Goal: Task Accomplishment & Management: Use online tool/utility

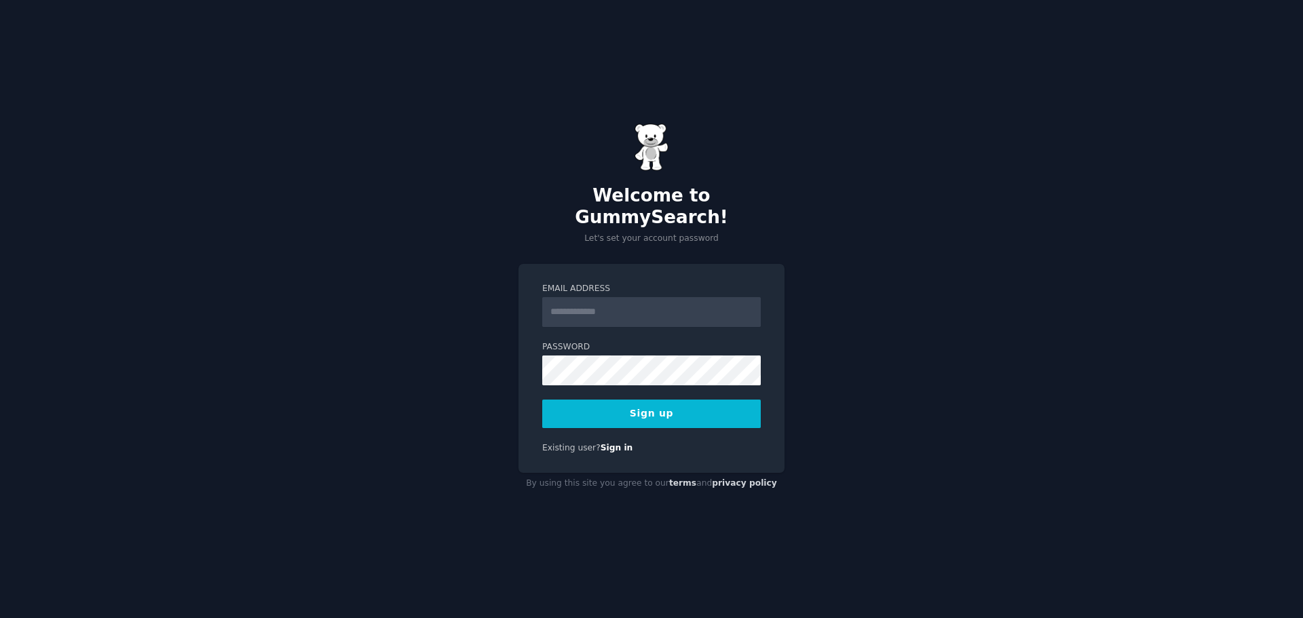
click at [688, 309] on input "Email Address" at bounding box center [651, 312] width 219 height 30
type input "**********"
click at [635, 412] on button "Sign up" at bounding box center [651, 414] width 219 height 29
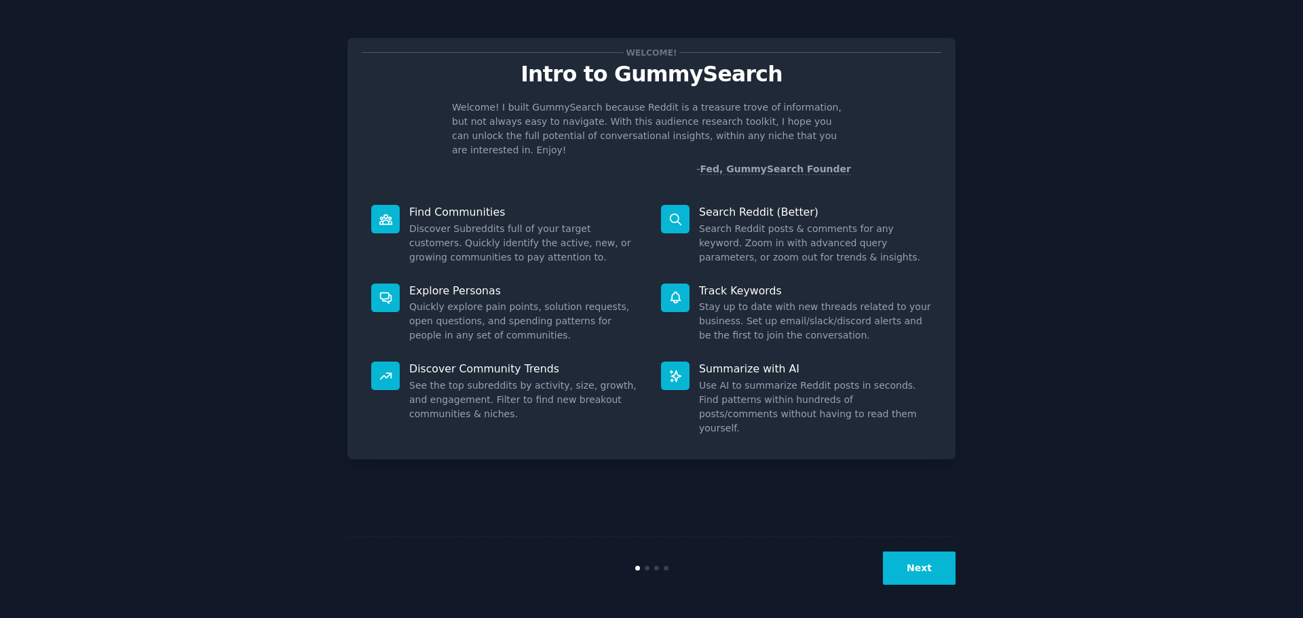
click at [943, 573] on button "Next" at bounding box center [919, 568] width 73 height 33
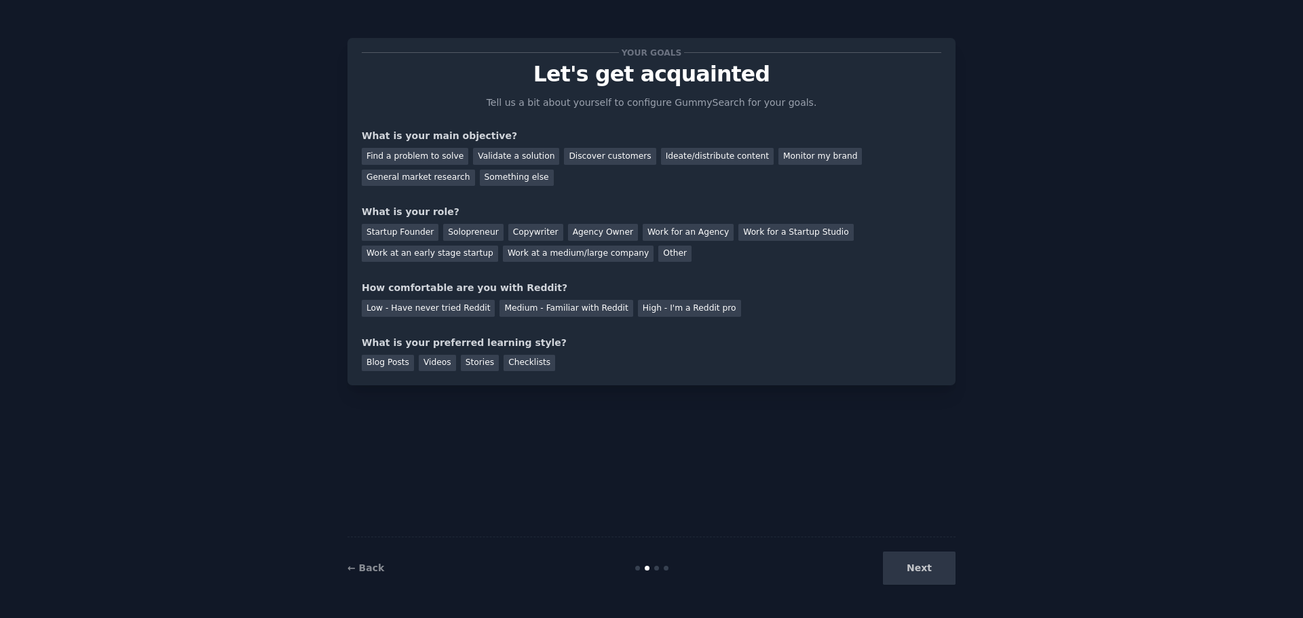
click at [932, 570] on div "Next" at bounding box center [854, 568] width 203 height 33
click at [928, 577] on div "Next" at bounding box center [854, 568] width 203 height 33
click at [794, 156] on div "Monitor my brand" at bounding box center [819, 156] width 83 height 17
click at [402, 235] on div "Startup Founder" at bounding box center [400, 232] width 77 height 17
click at [656, 306] on div "High - I'm a Reddit pro" at bounding box center [689, 308] width 103 height 17
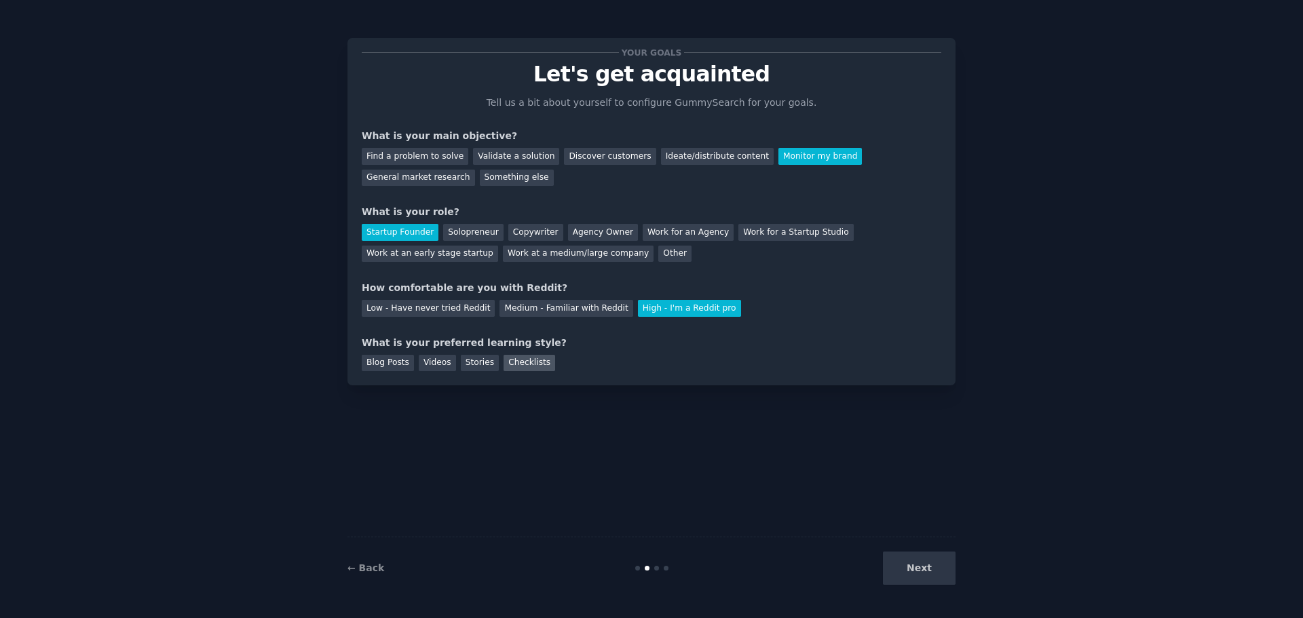
click at [529, 362] on div "Checklists" at bounding box center [530, 363] width 52 height 17
click at [360, 359] on div "Your goals Let's get acquainted Tell us a bit about yourself to configure Gummy…" at bounding box center [651, 211] width 608 height 347
click at [397, 366] on div "Blog Posts" at bounding box center [388, 363] width 52 height 17
click at [521, 366] on div "Checklists" at bounding box center [530, 363] width 52 height 17
click at [926, 565] on button "Next" at bounding box center [919, 568] width 73 height 33
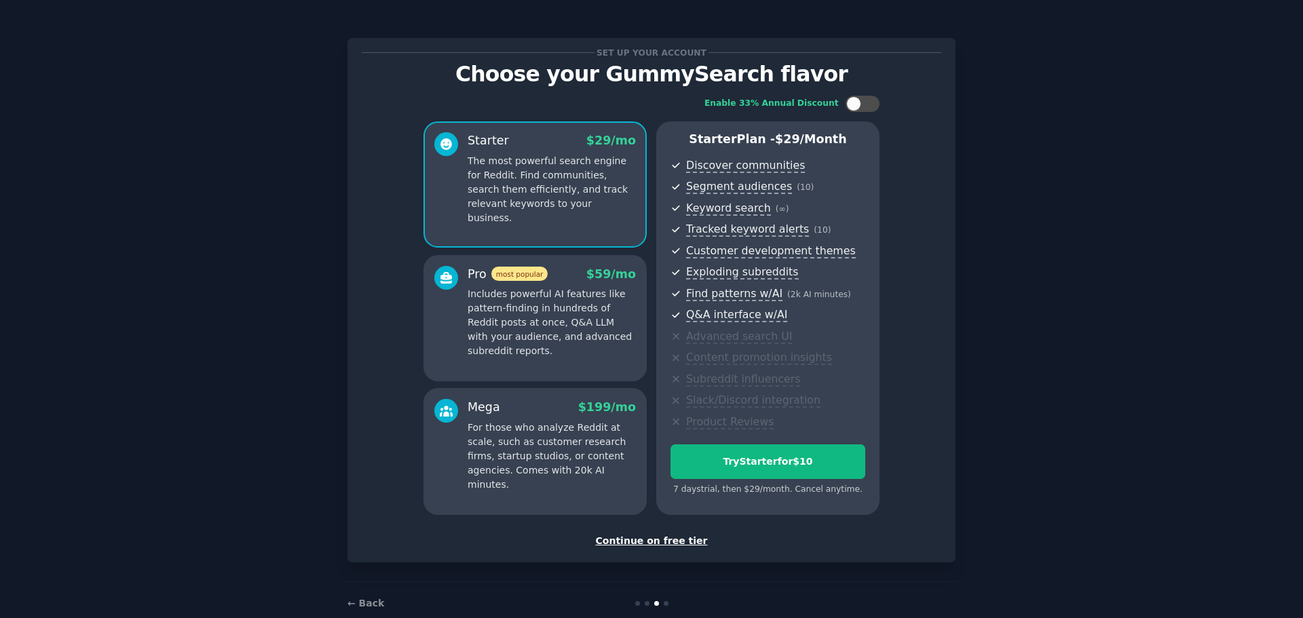
click at [653, 540] on div "Continue on free tier" at bounding box center [652, 541] width 580 height 14
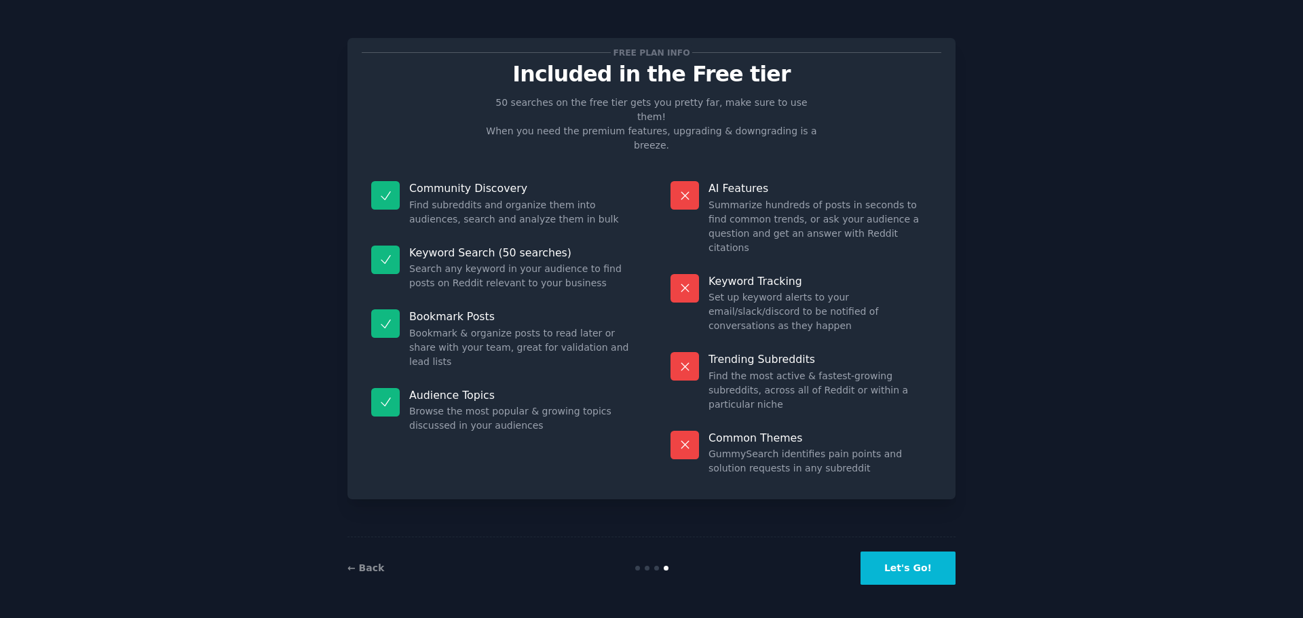
click at [917, 562] on button "Let's Go!" at bounding box center [908, 568] width 95 height 33
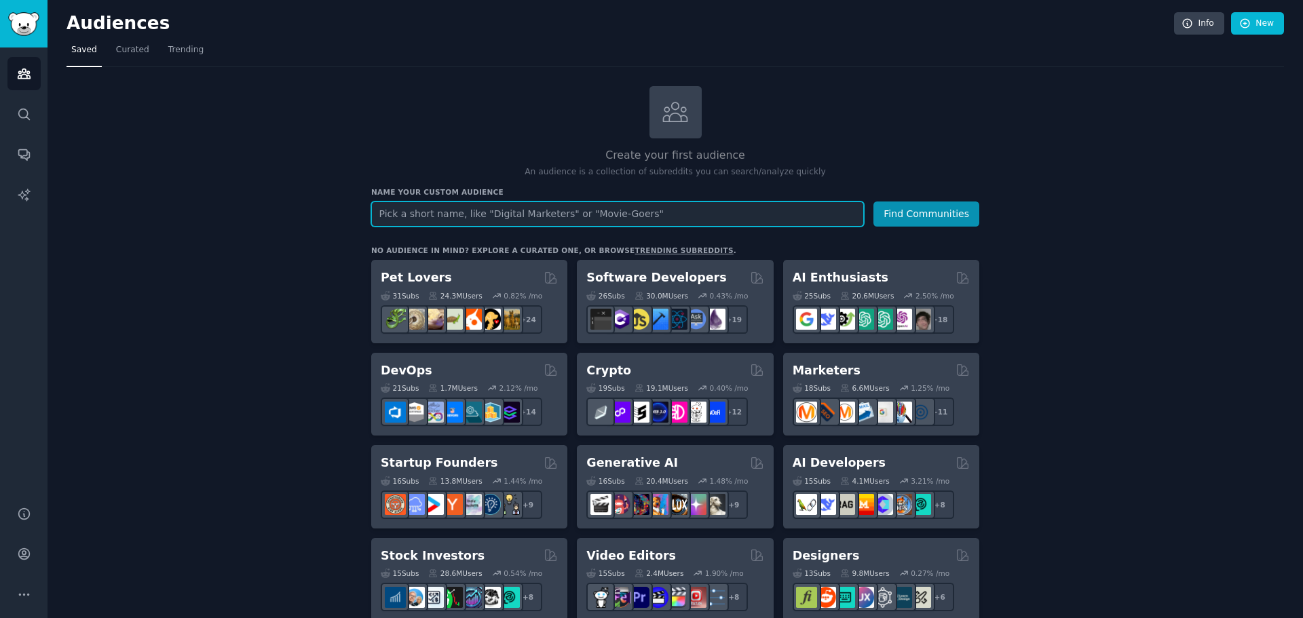
click at [526, 216] on input "text" at bounding box center [617, 214] width 493 height 25
type input "scentafilter"
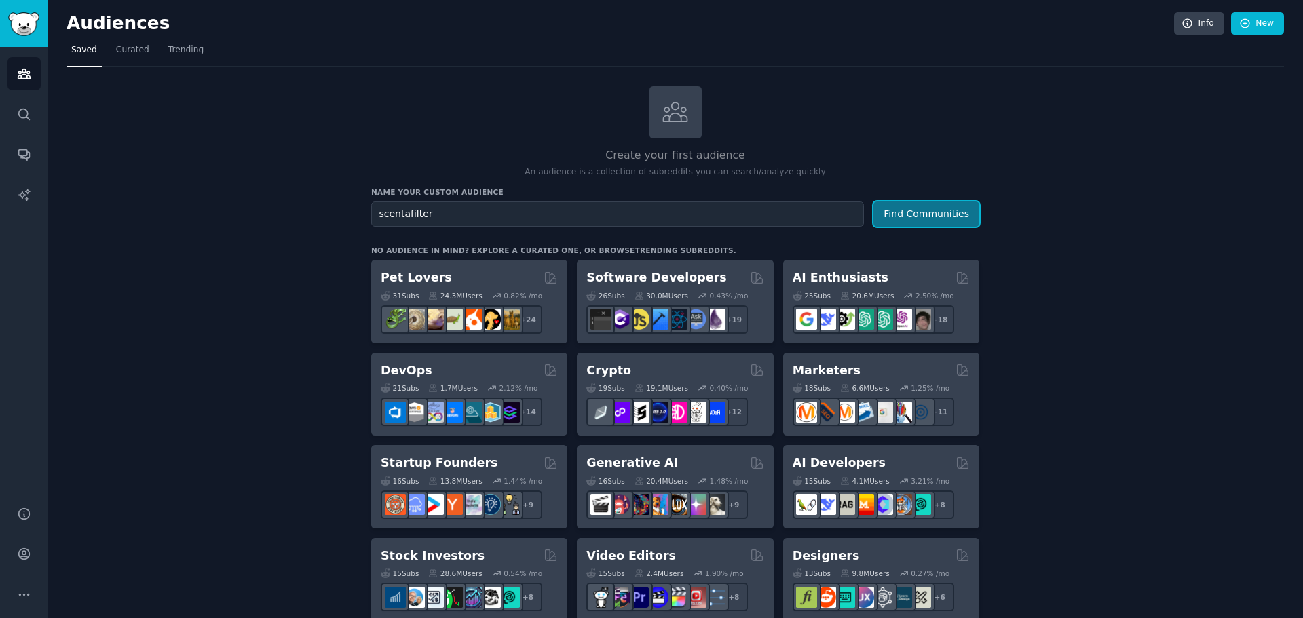
click at [916, 209] on button "Find Communities" at bounding box center [926, 214] width 106 height 25
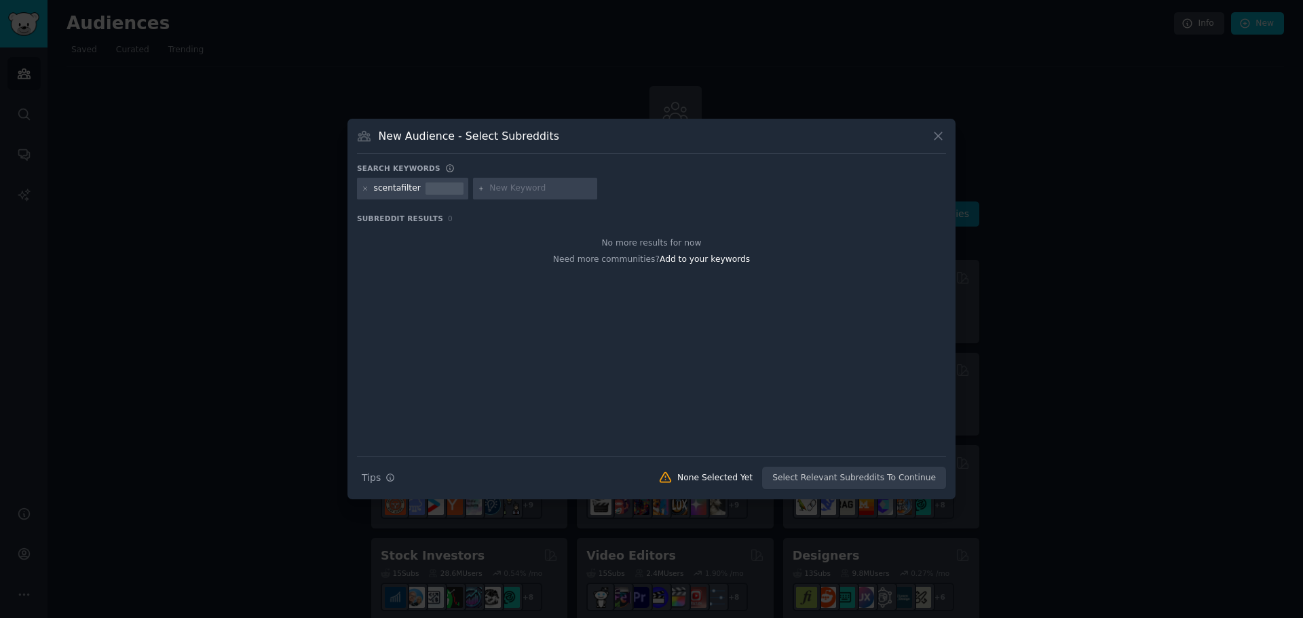
click at [937, 134] on icon at bounding box center [938, 136] width 14 height 14
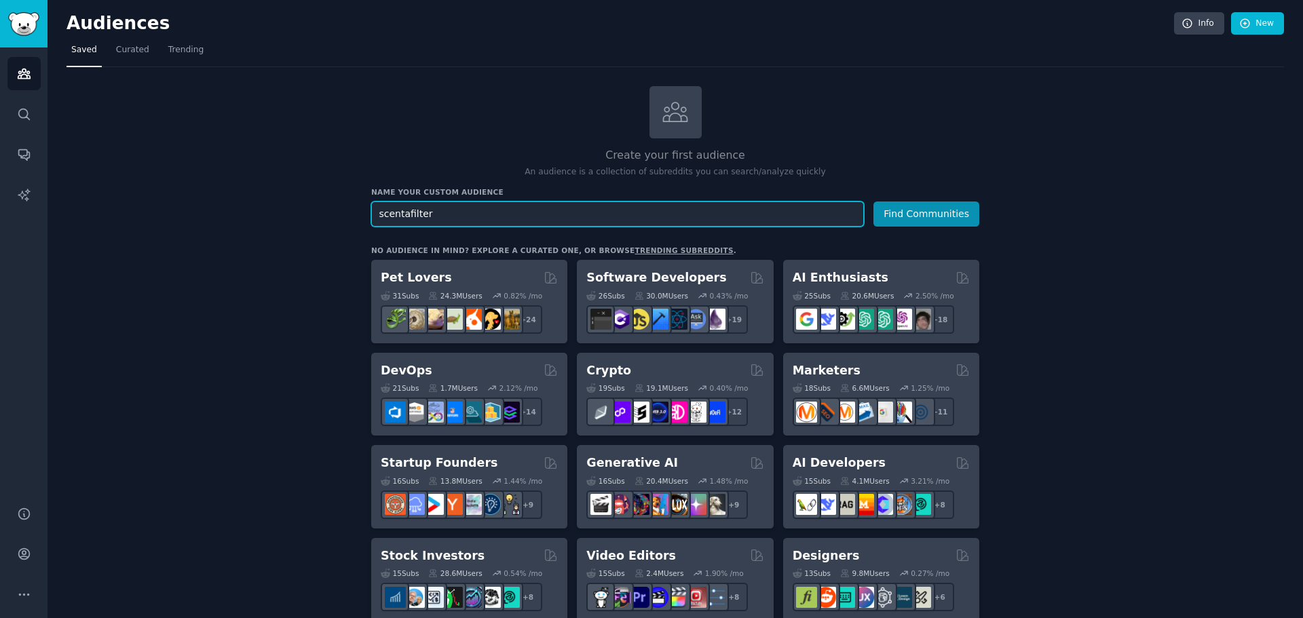
click at [673, 214] on input "scentafilter" at bounding box center [617, 214] width 493 height 25
click at [672, 214] on input "scentafilter" at bounding box center [617, 214] width 493 height 25
click at [672, 213] on input "scentafilter" at bounding box center [617, 214] width 493 height 25
click at [683, 214] on input "text" at bounding box center [617, 214] width 493 height 25
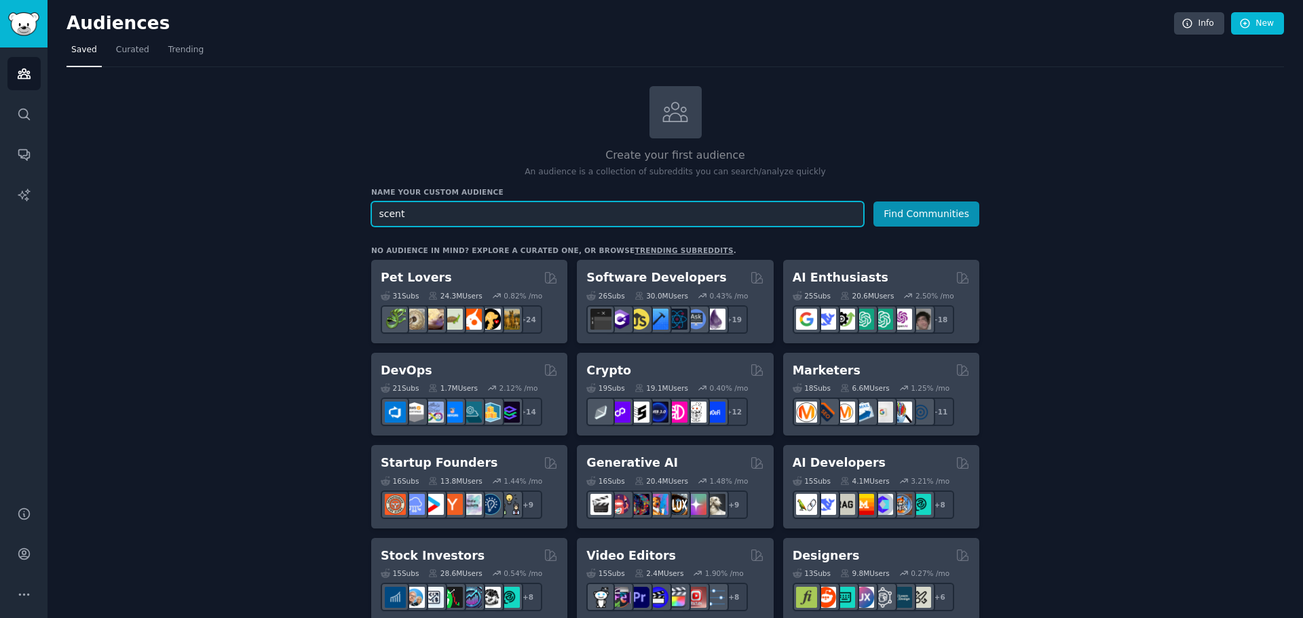
type input "scent"
click at [873, 202] on button "Find Communities" at bounding box center [926, 214] width 106 height 25
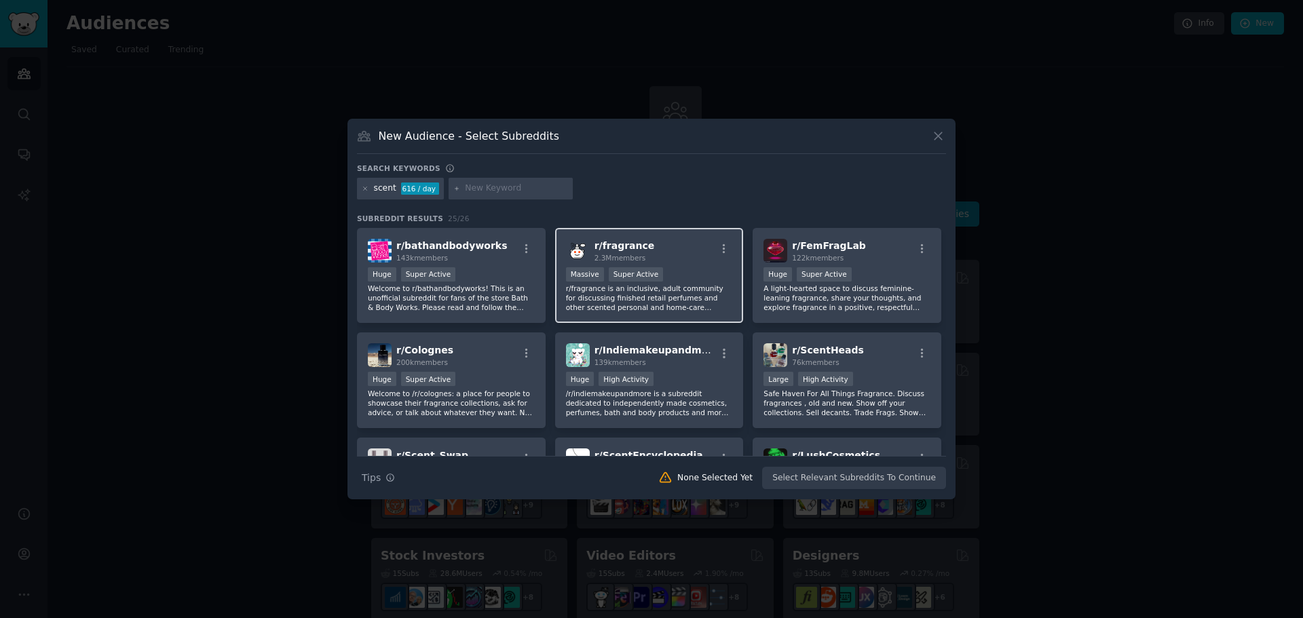
click at [691, 276] on div ">= 95th percentile for submissions / day Massive Super Active" at bounding box center [649, 275] width 167 height 17
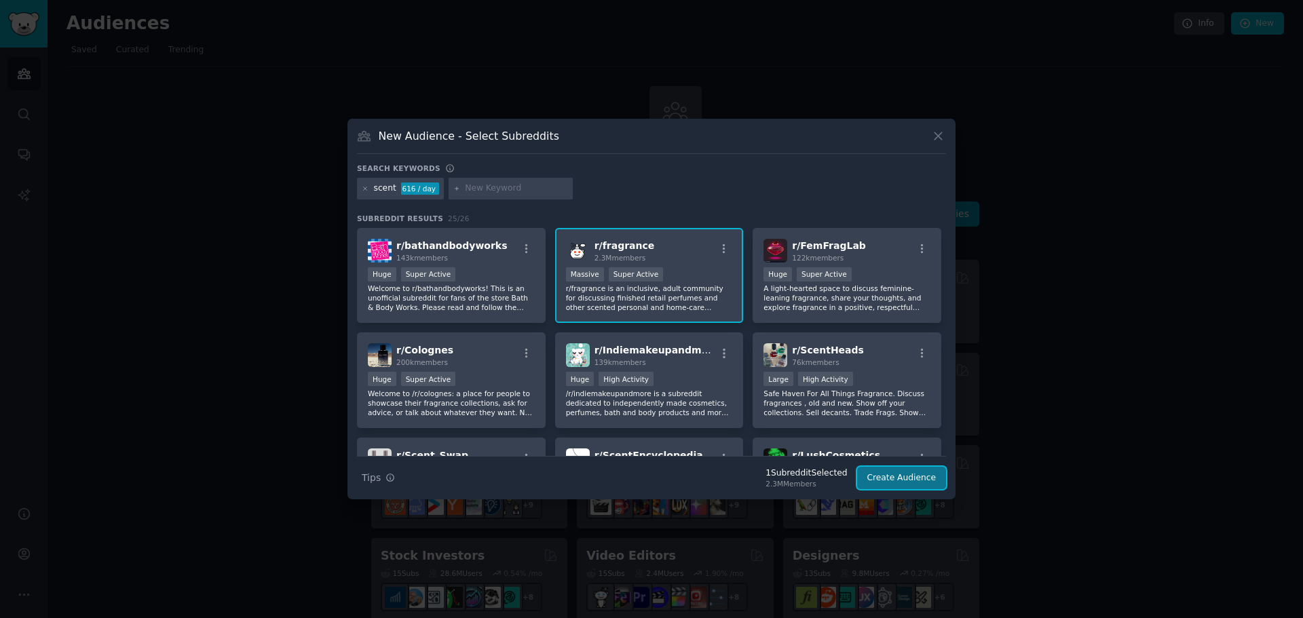
click at [921, 477] on button "Create Audience" at bounding box center [902, 478] width 90 height 23
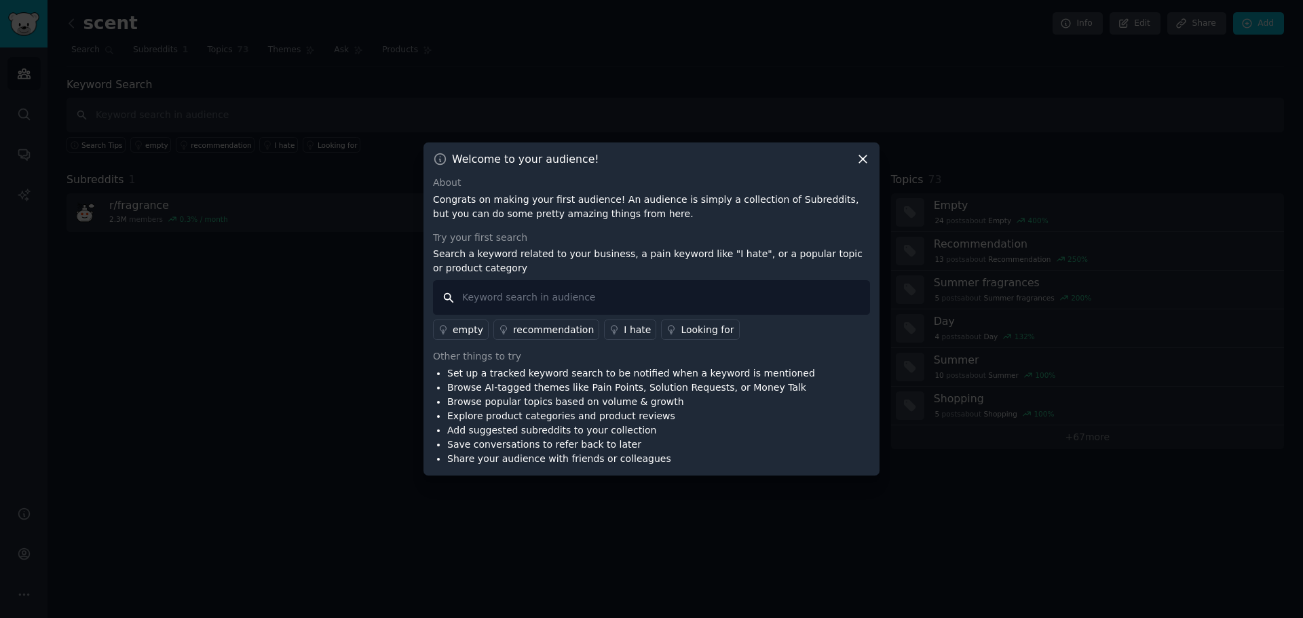
click at [710, 299] on input "text" at bounding box center [651, 297] width 437 height 35
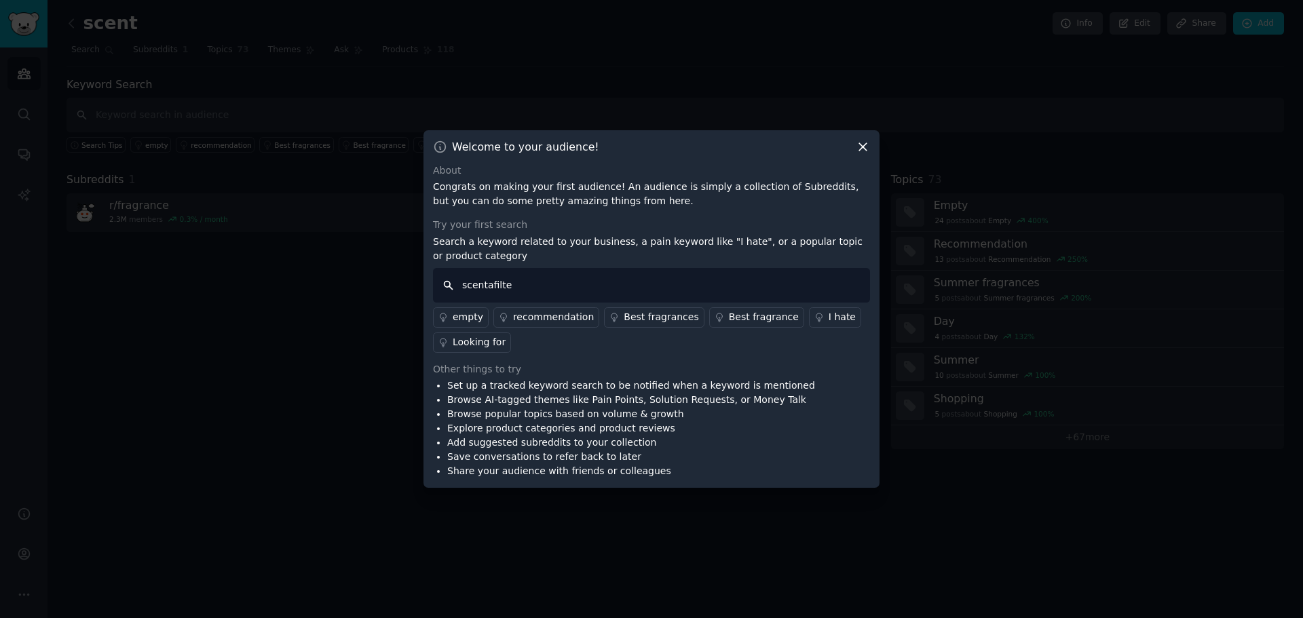
type input "scentafilter"
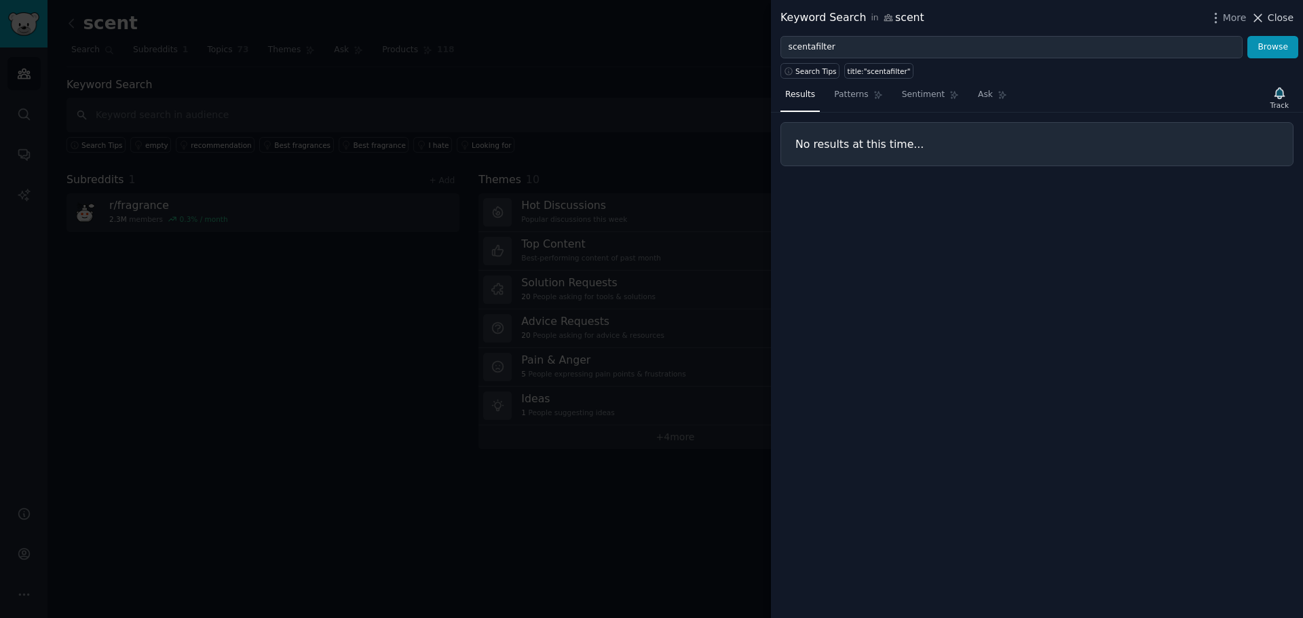
click at [1274, 16] on span "Close" at bounding box center [1281, 18] width 26 height 14
